Goal: Task Accomplishment & Management: Manage account settings

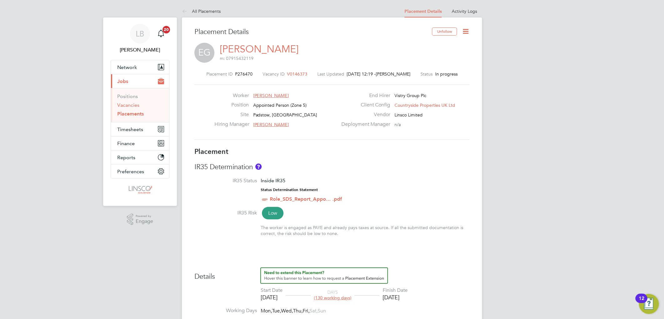
drag, startPoint x: 125, startPoint y: 105, endPoint x: 133, endPoint y: 102, distance: 8.8
click at [125, 105] on link "Vacancies" at bounding box center [128, 105] width 22 height 6
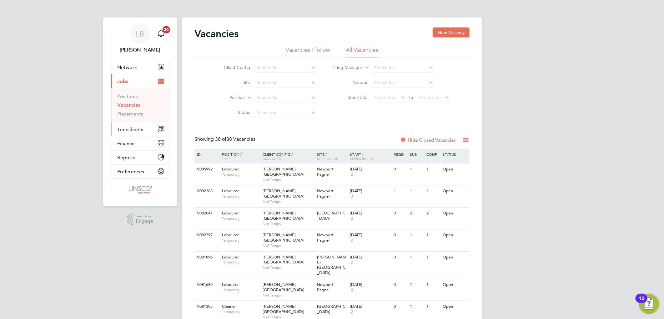
click at [129, 127] on span "Timesheets" at bounding box center [130, 130] width 26 height 6
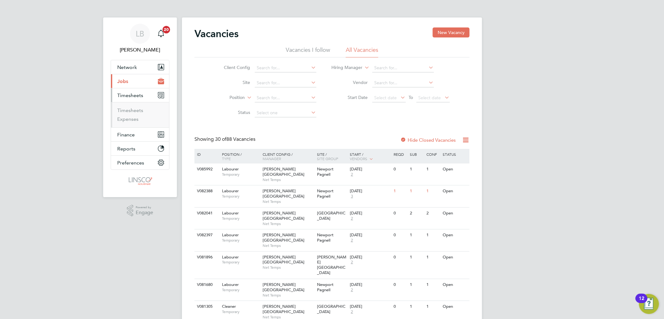
click at [123, 82] on span "Jobs" at bounding box center [122, 81] width 11 height 6
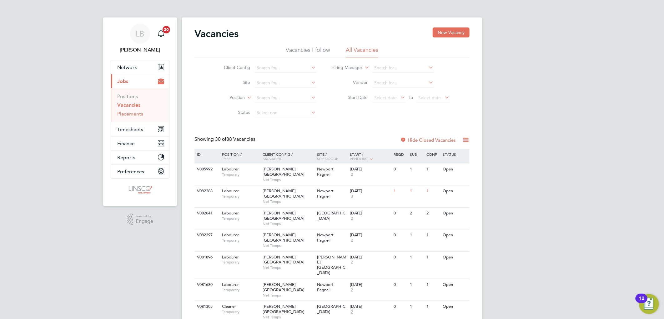
click at [129, 115] on link "Placements" at bounding box center [130, 114] width 26 height 6
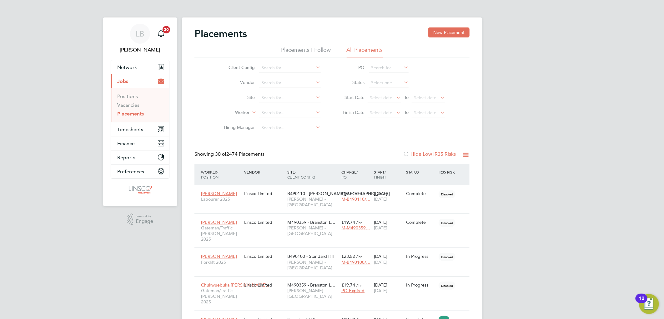
scroll to position [2, 3]
click at [259, 112] on input at bounding box center [290, 113] width 62 height 9
click at [287, 121] on li "Seb astian M ika" at bounding box center [290, 121] width 62 height 8
type input "[PERSON_NAME]"
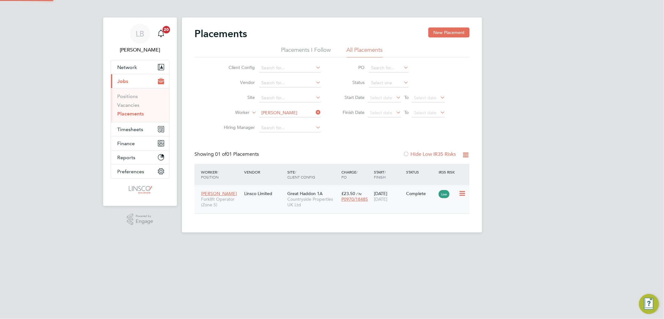
click at [383, 195] on div "29 Nov 2022 03 Aug 2025" at bounding box center [388, 196] width 32 height 17
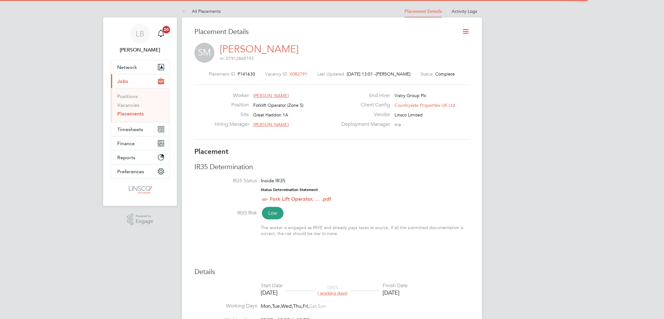
click at [464, 31] on icon at bounding box center [465, 31] width 8 height 8
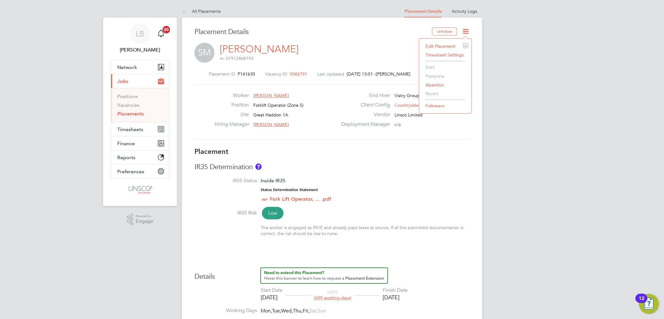
click at [437, 45] on li "Edit Placement e" at bounding box center [445, 46] width 46 height 9
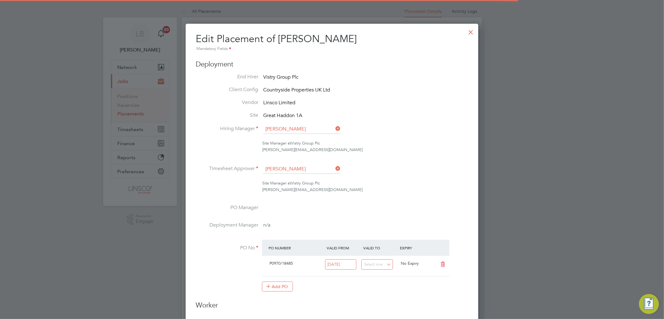
scroll to position [3, 3]
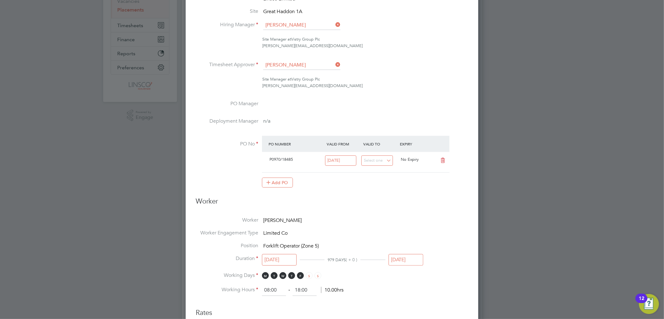
click at [403, 258] on input "[DATE]" at bounding box center [405, 260] width 35 height 12
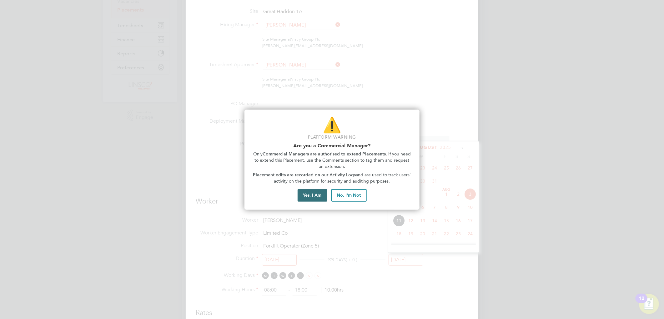
click at [315, 196] on button "Yes, I Am" at bounding box center [312, 195] width 30 height 12
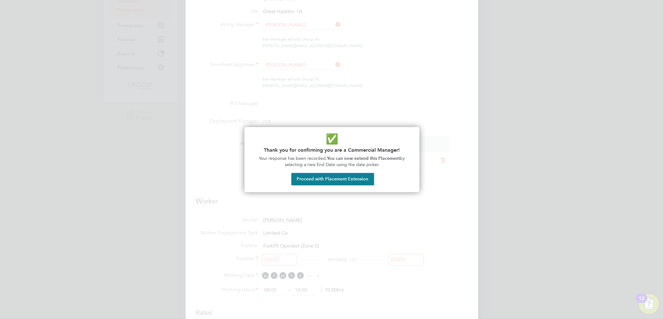
drag, startPoint x: 358, startPoint y: 180, endPoint x: 363, endPoint y: 178, distance: 5.5
click at [358, 179] on button "Proceed with Placement Extension" at bounding box center [332, 179] width 83 height 12
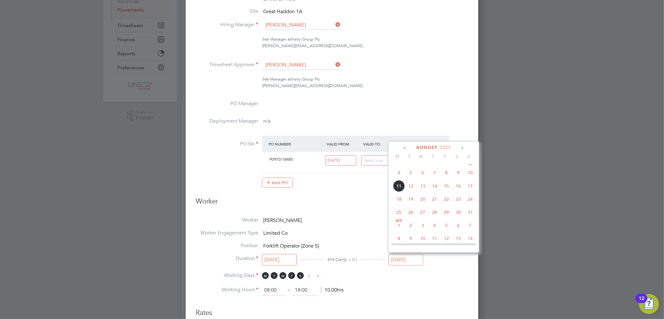
click at [470, 214] on span "31" at bounding box center [470, 213] width 12 height 12
type input "[DATE]"
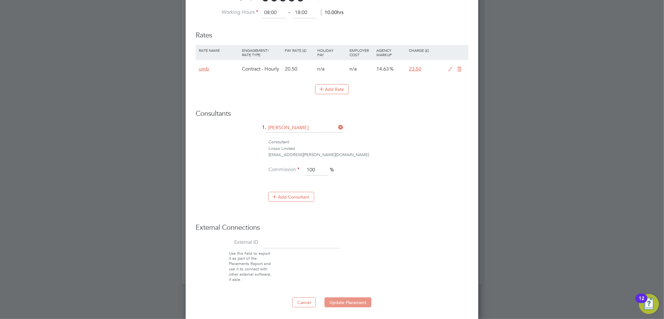
click at [351, 299] on button "Update Placement" at bounding box center [347, 303] width 47 height 10
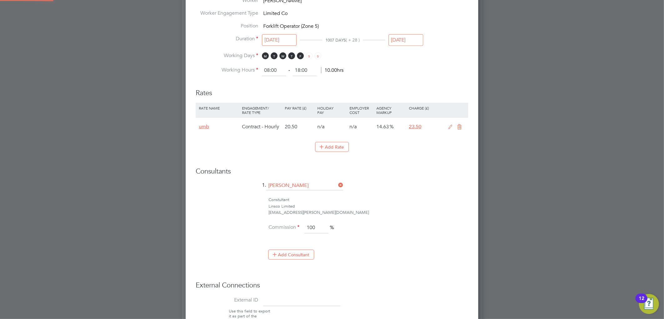
click at [0, 0] on div at bounding box center [0, 0] width 0 height 0
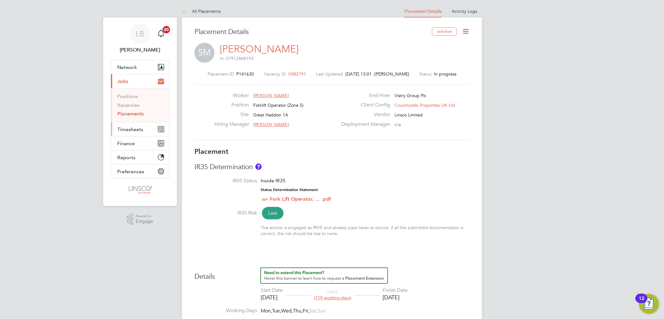
click at [121, 126] on button "Timesheets" at bounding box center [140, 129] width 58 height 14
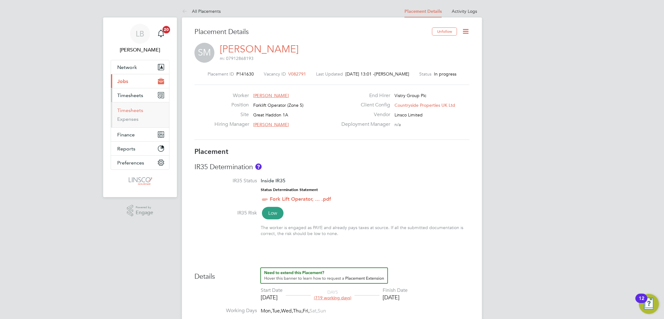
drag, startPoint x: 135, startPoint y: 110, endPoint x: 168, endPoint y: 99, distance: 34.2
click at [135, 109] on link "Timesheets" at bounding box center [130, 110] width 26 height 6
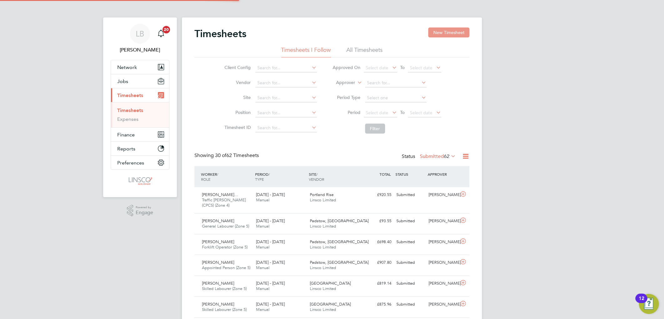
click at [452, 32] on button "New Timesheet" at bounding box center [448, 32] width 41 height 10
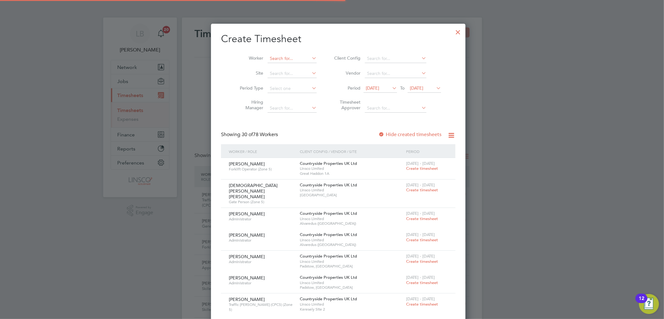
click at [275, 57] on input at bounding box center [291, 58] width 49 height 9
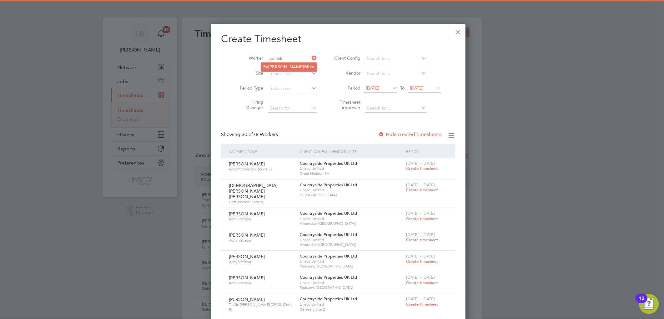
click at [288, 63] on li "[PERSON_NAME] Mik a" at bounding box center [289, 67] width 56 height 8
type input "[PERSON_NAME]"
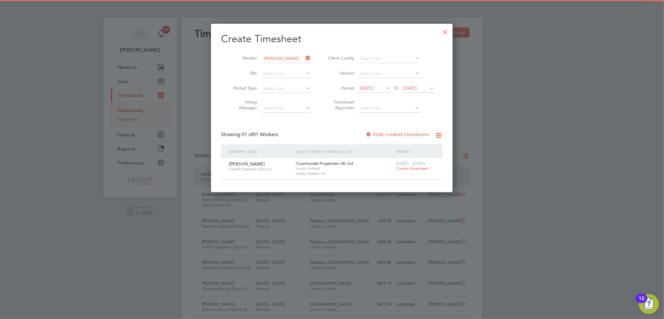
click at [411, 170] on span "Create timesheet" at bounding box center [412, 168] width 32 height 5
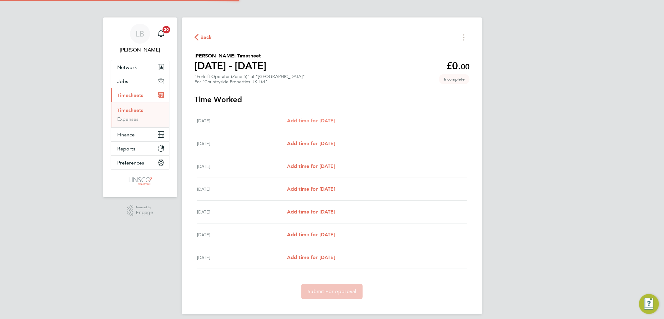
click at [320, 120] on span "Add time for [DATE]" at bounding box center [311, 121] width 48 height 6
select select "30"
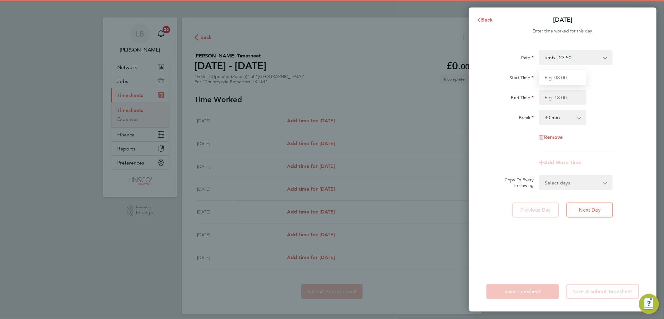
click at [565, 77] on input "Start Time" at bounding box center [562, 77] width 47 height 15
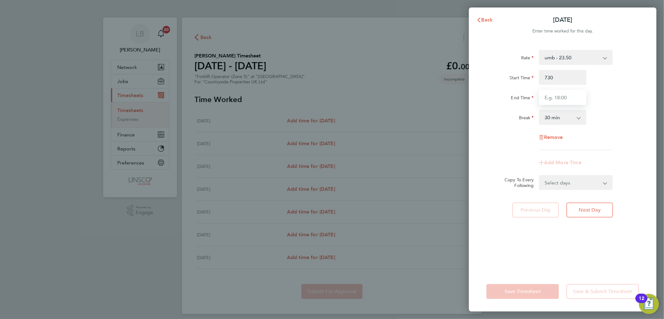
type input "07:30"
drag, startPoint x: 550, startPoint y: 94, endPoint x: 555, endPoint y: 95, distance: 5.0
click at [553, 94] on input "End Time" at bounding box center [562, 97] width 47 height 15
type input "2"
type input "17:00"
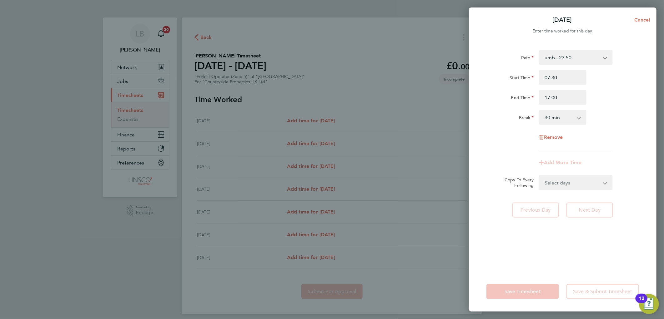
click at [621, 90] on div "End Time 17:00" at bounding box center [562, 97] width 157 height 15
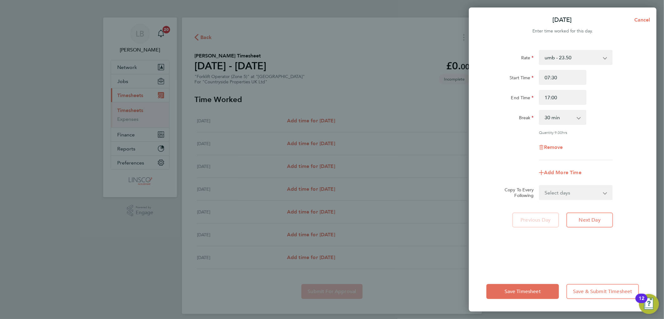
click at [575, 192] on select "Select days Day Weekday (Mon-Fri) Weekend (Sat-Sun) [DATE] [DATE] [DATE] [DATE]…" at bounding box center [572, 193] width 66 height 14
select select "WEEKDAY"
click at [539, 186] on select "Select days Day Weekday (Mon-Fri) Weekend (Sat-Sun) [DATE] [DATE] [DATE] [DATE]…" at bounding box center [572, 193] width 66 height 14
select select "[DATE]"
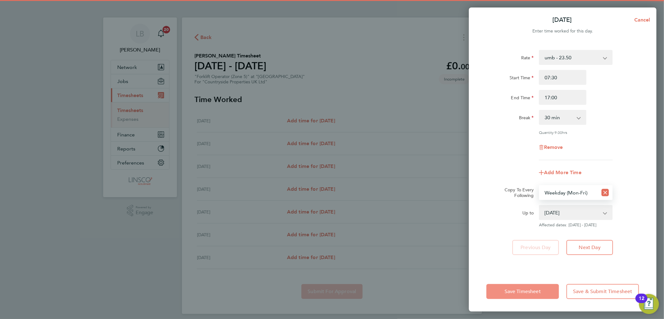
click at [514, 292] on span "Save Timesheet" at bounding box center [522, 292] width 36 height 6
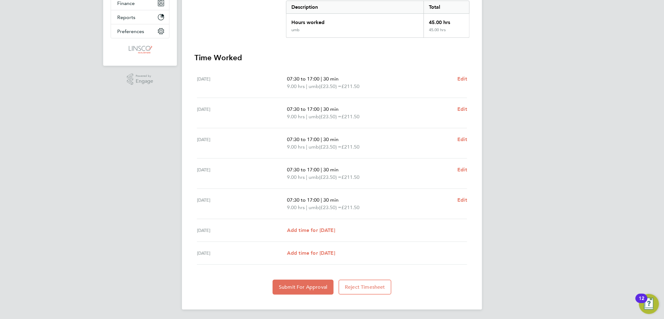
click at [313, 226] on div "[DATE] Add time for [DATE] Add time for [DATE]" at bounding box center [332, 230] width 270 height 23
click at [312, 230] on span "Add time for [DATE]" at bounding box center [311, 230] width 48 height 6
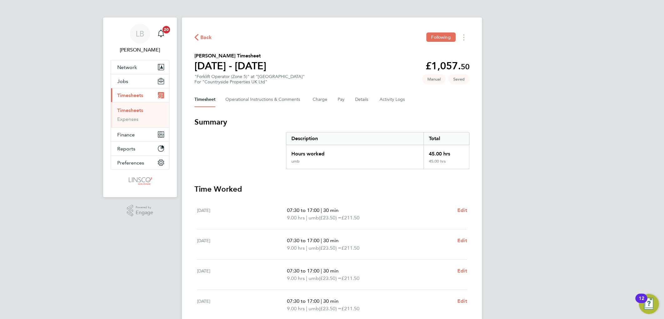
select select "30"
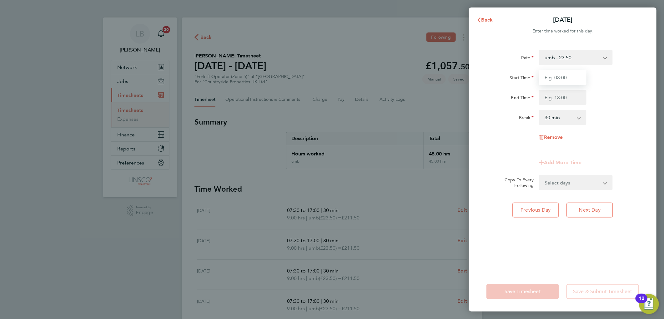
click at [553, 77] on input "Start Time" at bounding box center [562, 77] width 47 height 15
type input "07:30"
drag, startPoint x: 549, startPoint y: 97, endPoint x: 555, endPoint y: 95, distance: 6.9
click at [552, 96] on input "1" at bounding box center [562, 97] width 47 height 15
type input "17:00"
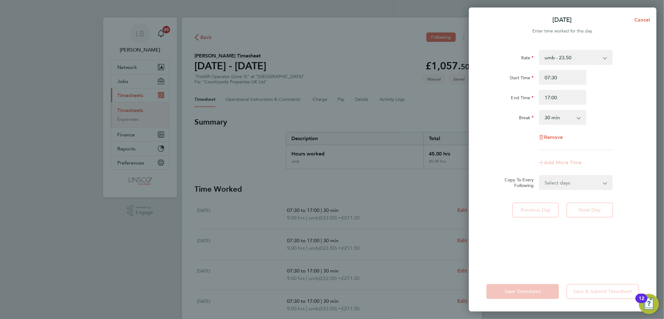
click at [612, 94] on div "End Time 17:00" at bounding box center [562, 97] width 157 height 15
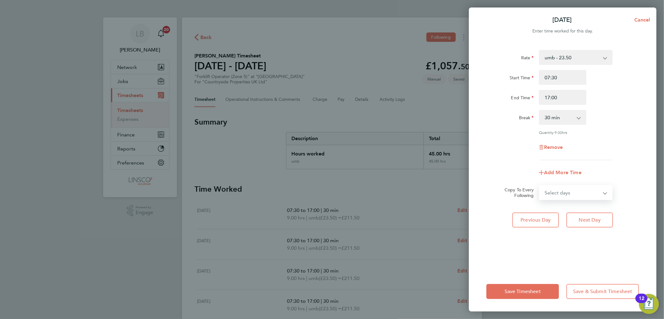
drag, startPoint x: 560, startPoint y: 186, endPoint x: 557, endPoint y: 195, distance: 9.4
click at [560, 186] on select "Select days [DATE]" at bounding box center [572, 193] width 66 height 14
drag, startPoint x: 640, startPoint y: 152, endPoint x: 580, endPoint y: 227, distance: 96.2
click at [640, 152] on div "Remove" at bounding box center [562, 147] width 157 height 15
click at [514, 300] on div "Save Timesheet Save & Submit Timesheet" at bounding box center [562, 292] width 187 height 40
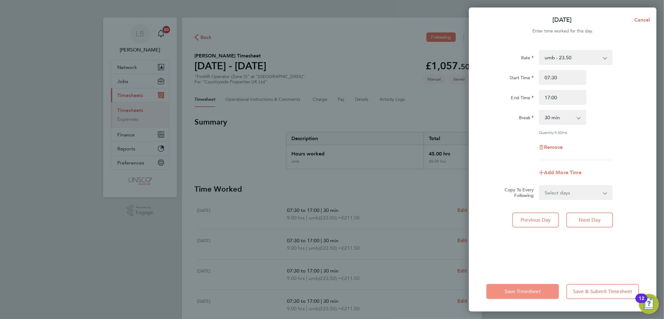
click at [521, 295] on button "Save Timesheet" at bounding box center [522, 291] width 72 height 15
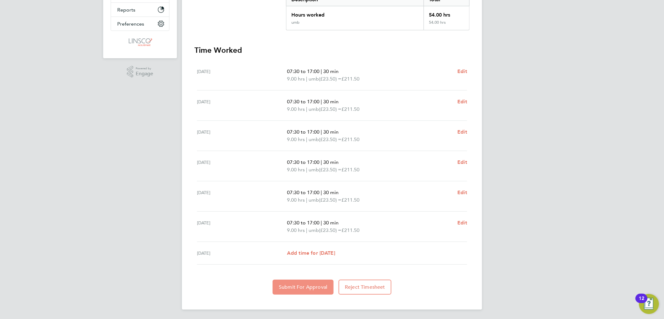
drag, startPoint x: 314, startPoint y: 289, endPoint x: 322, endPoint y: 273, distance: 18.0
click at [314, 289] on span "Submit For Approval" at bounding box center [303, 287] width 48 height 6
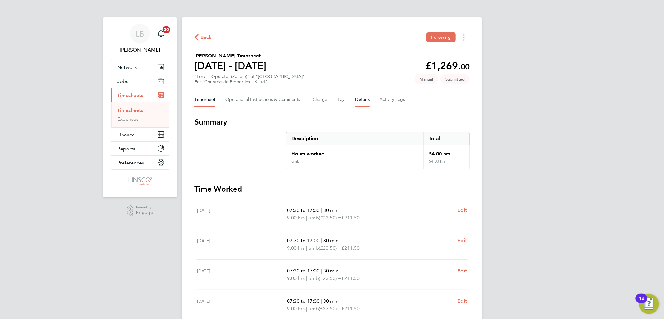
click at [367, 101] on button "Details" at bounding box center [362, 99] width 14 height 15
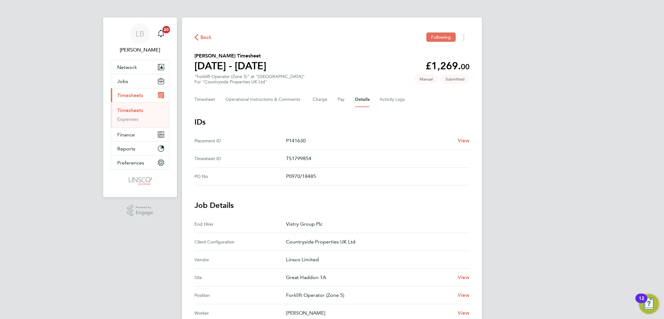
click at [205, 39] on span "Back" at bounding box center [206, 37] width 12 height 7
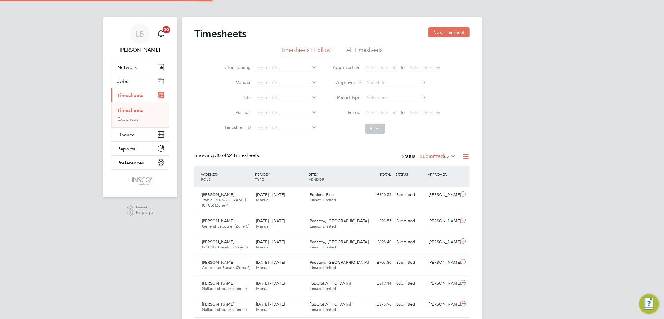
scroll to position [16, 54]
